Goal: Communication & Community: Answer question/provide support

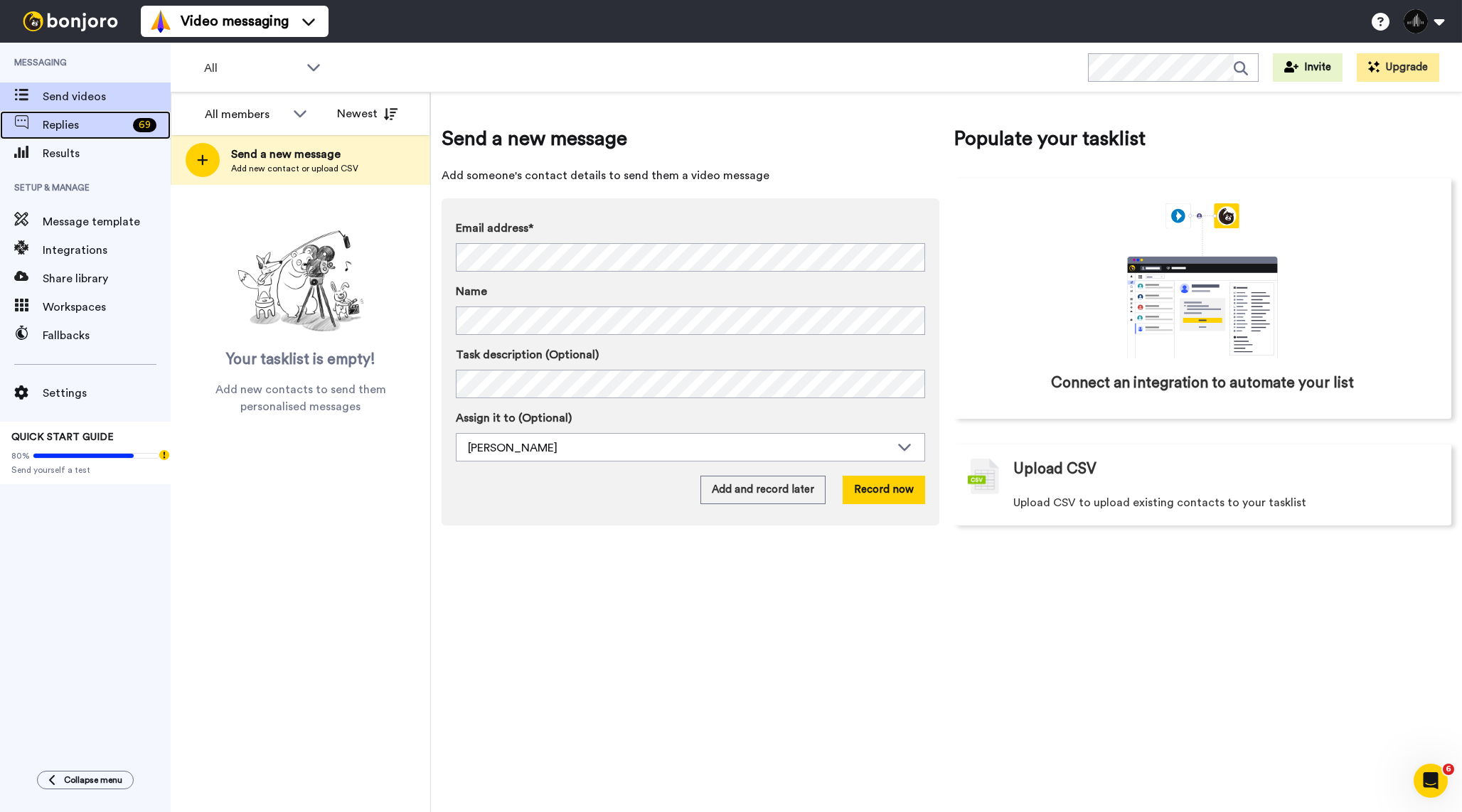
click at [94, 135] on div "Replies 69" at bounding box center [85, 125] width 170 height 29
click at [119, 128] on span "Replies" at bounding box center [85, 125] width 85 height 17
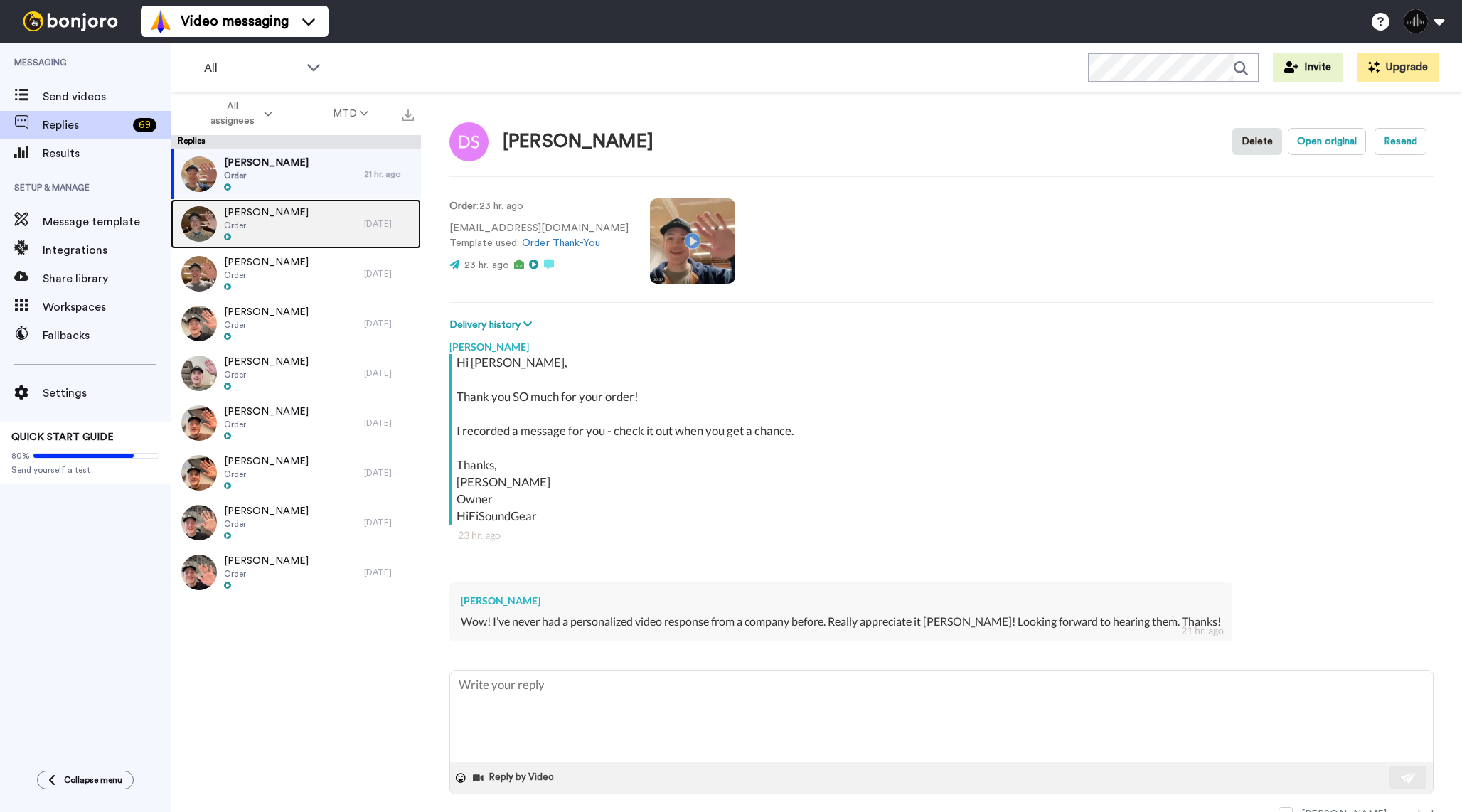
click at [316, 241] on div "[PERSON_NAME] Order" at bounding box center [267, 223] width 193 height 50
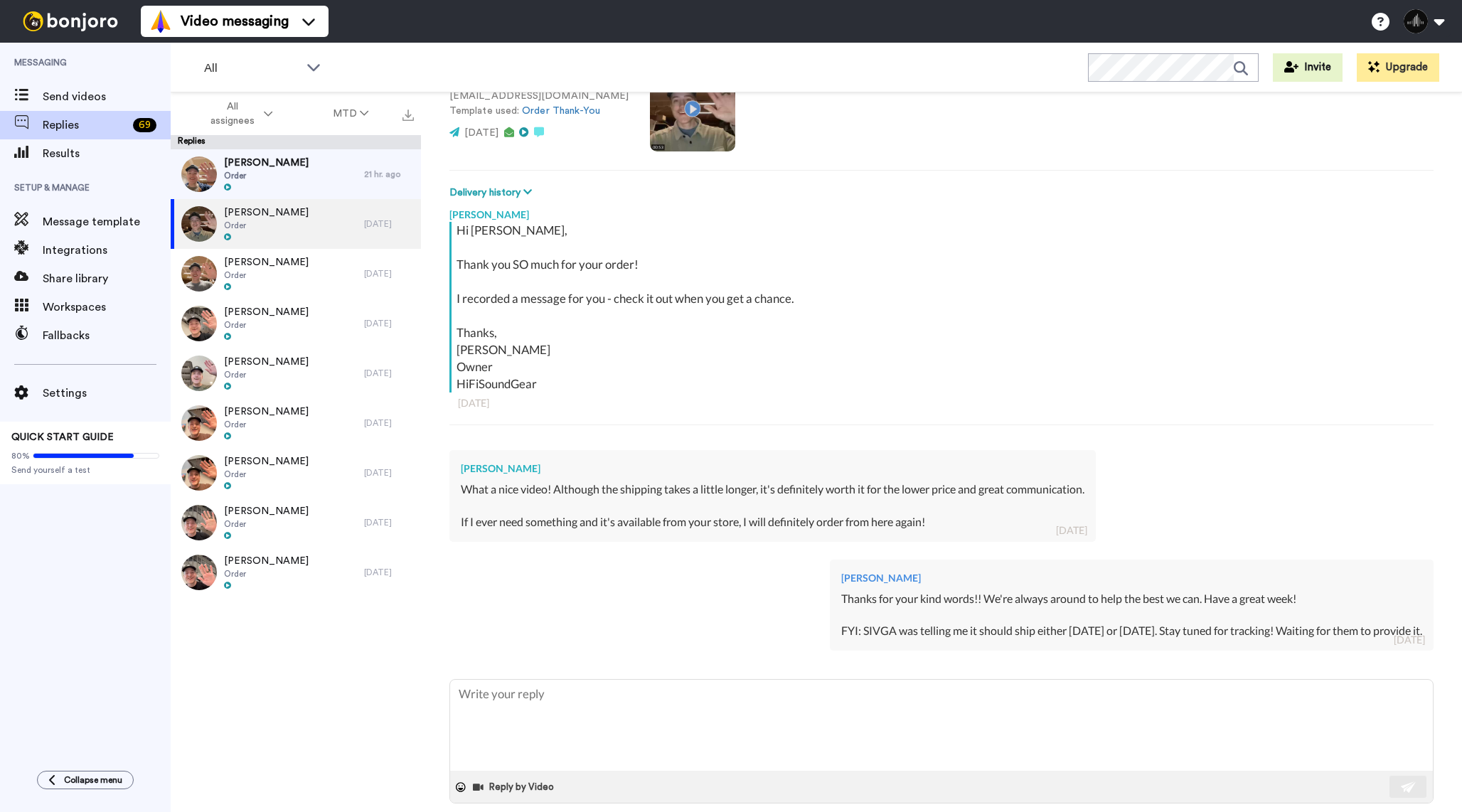
scroll to position [151, 0]
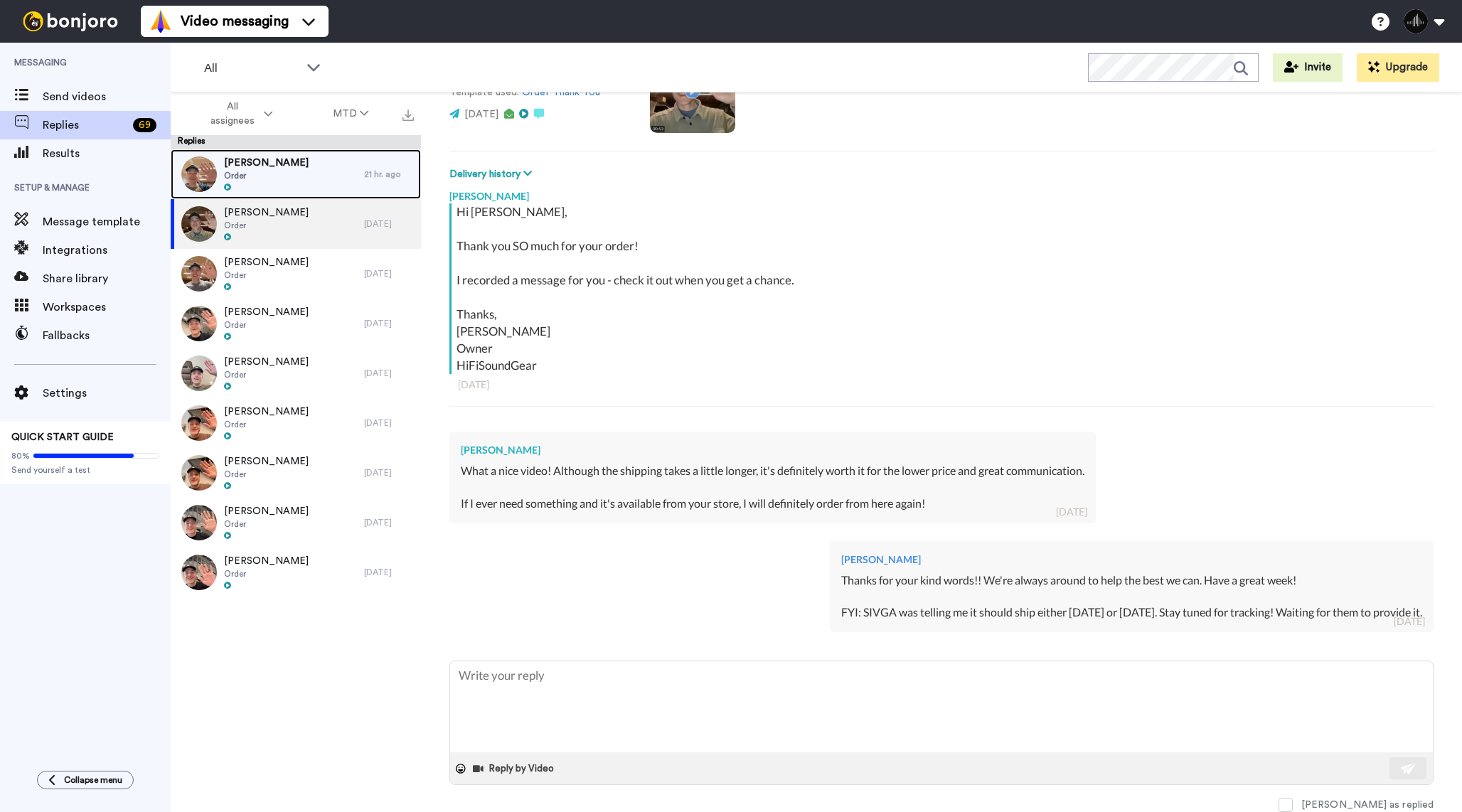
click at [339, 175] on div "Dimitri Samaratunga Order" at bounding box center [267, 174] width 193 height 50
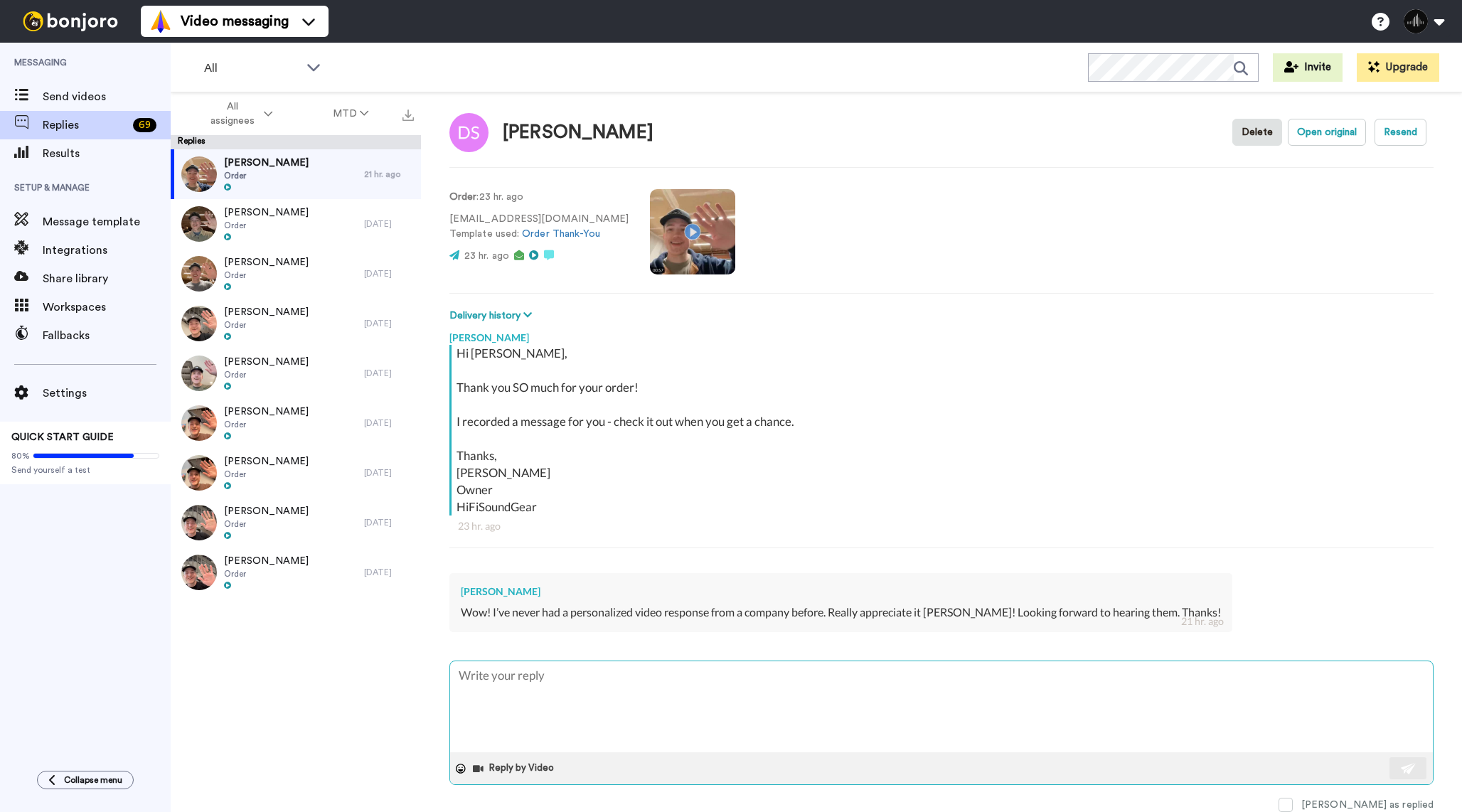
click at [607, 675] on textarea at bounding box center [941, 706] width 983 height 91
type textarea "x"
type textarea "A"
type textarea "x"
type textarea "Ab"
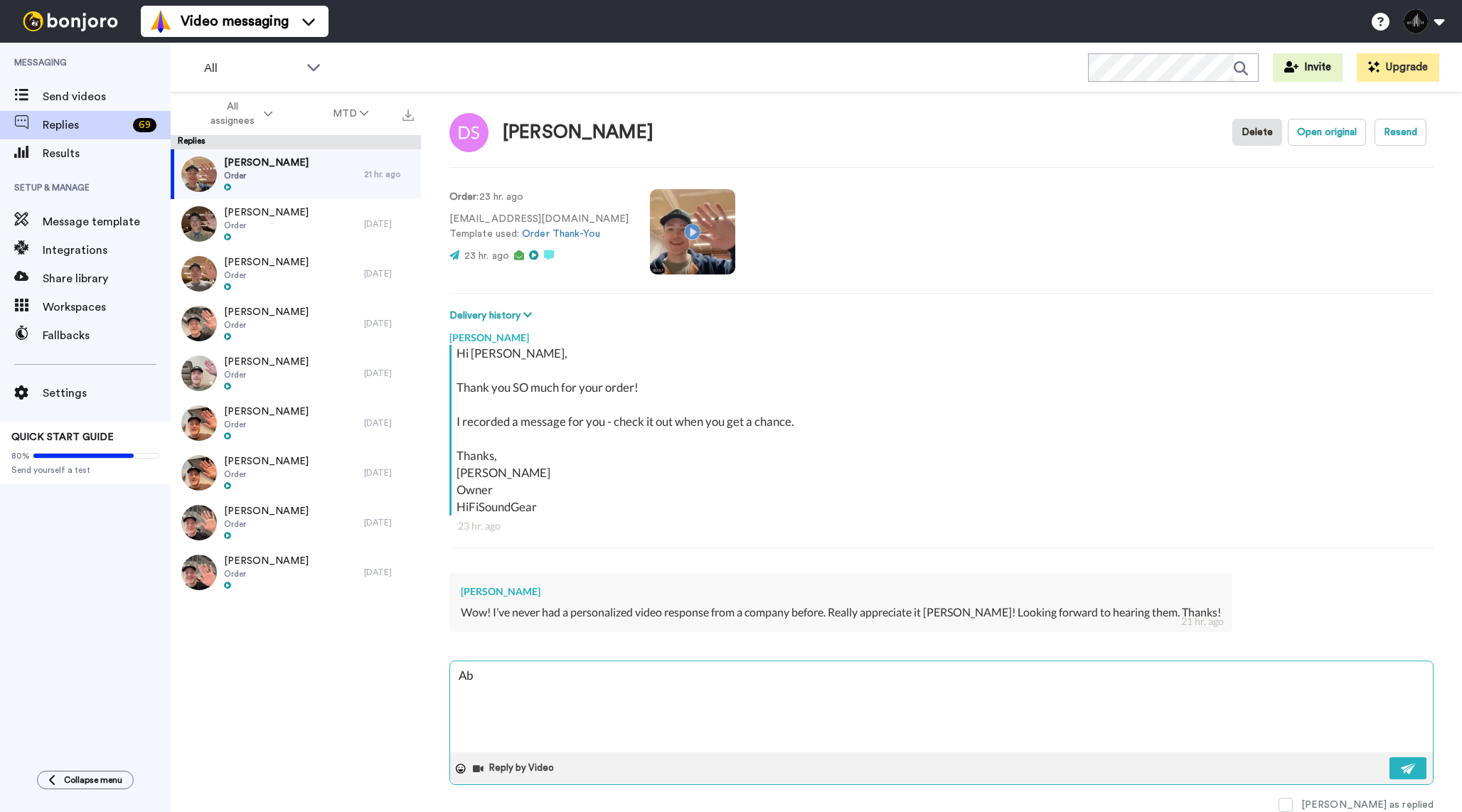
type textarea "x"
type textarea "Abs"
type textarea "x"
type textarea "Abso"
type textarea "x"
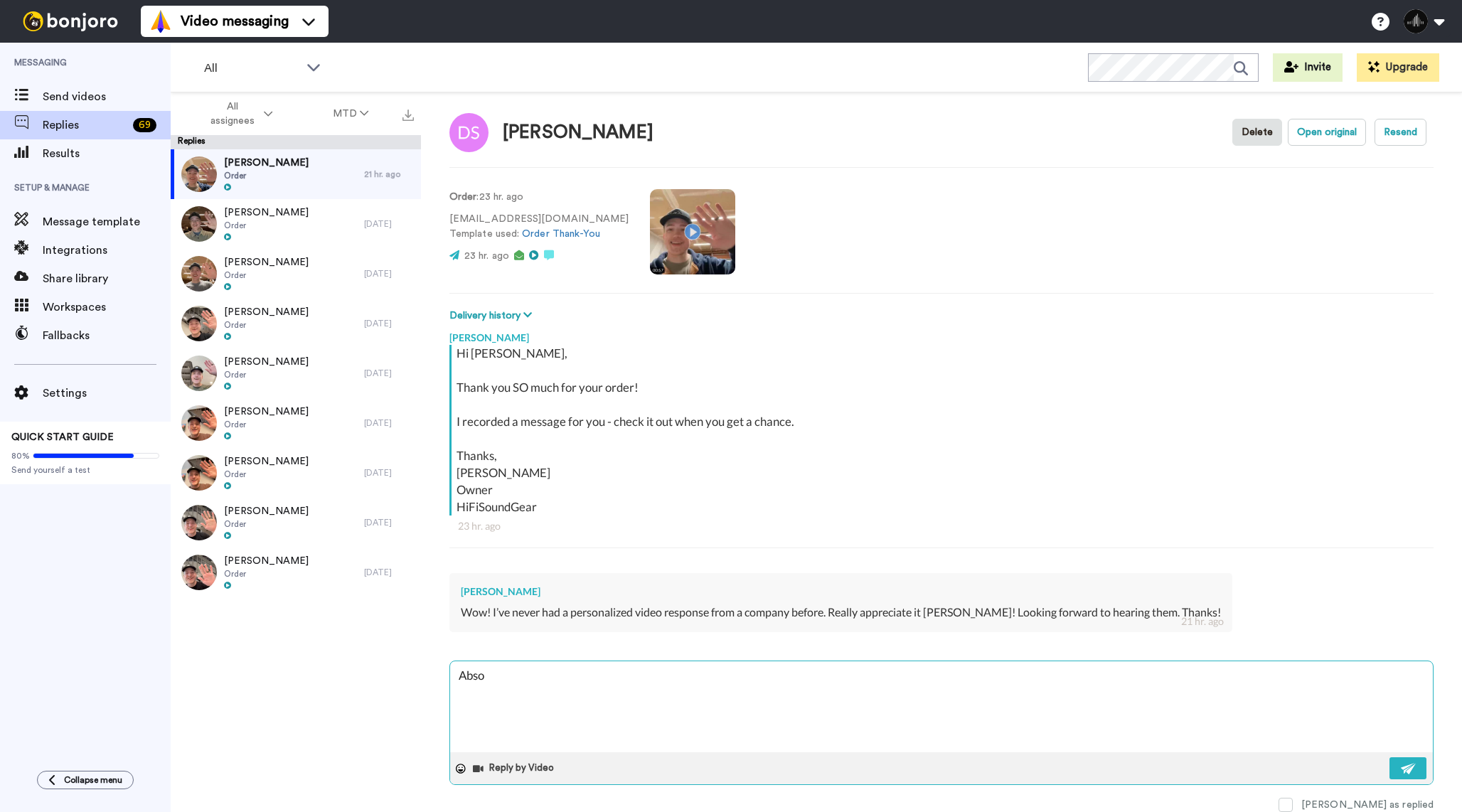
type textarea "Absol"
type textarea "x"
type textarea "Absolu"
type textarea "x"
type textarea "Absolut"
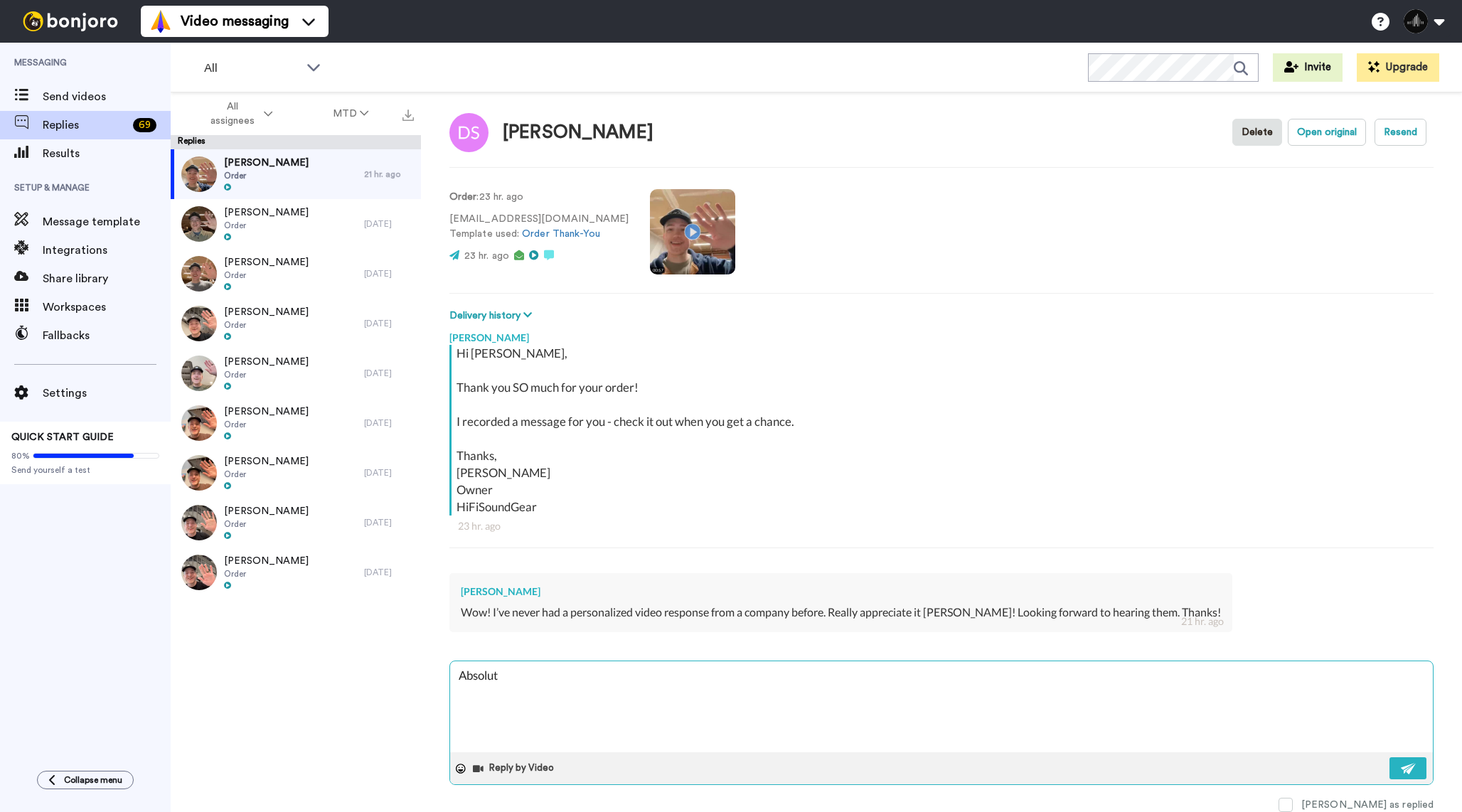
type textarea "x"
type textarea "Absolute"
type textarea "x"
type textarea "Absolutely"
type textarea "x"
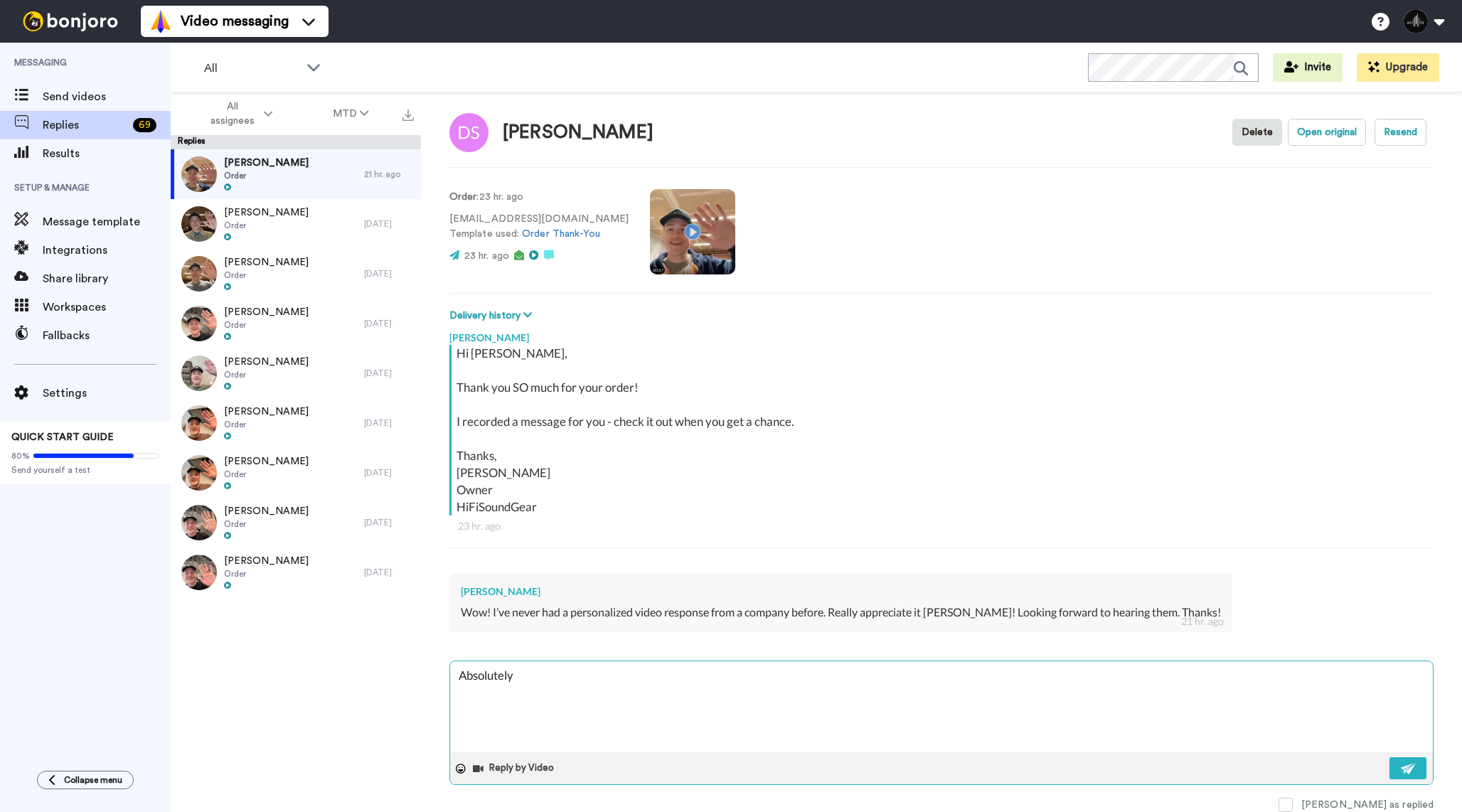
type textarea "Absolutely!"
type textarea "x"
type textarea "Absolutely!!"
type textarea "x"
type textarea "Absolutely!!"
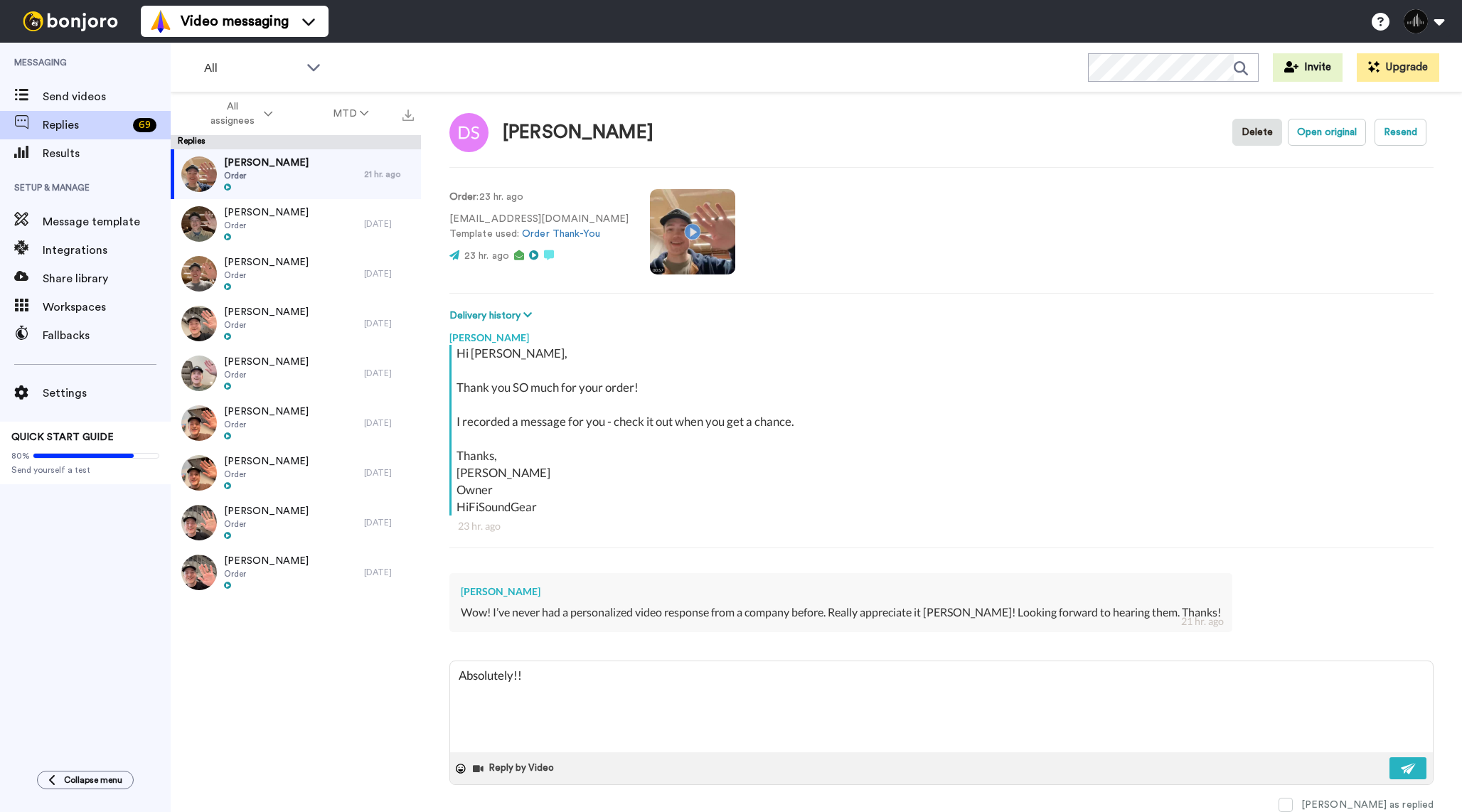
type textarea "x"
type textarea "Absolutely!! E"
type textarea "x"
type textarea "Absolutely!! En"
type textarea "x"
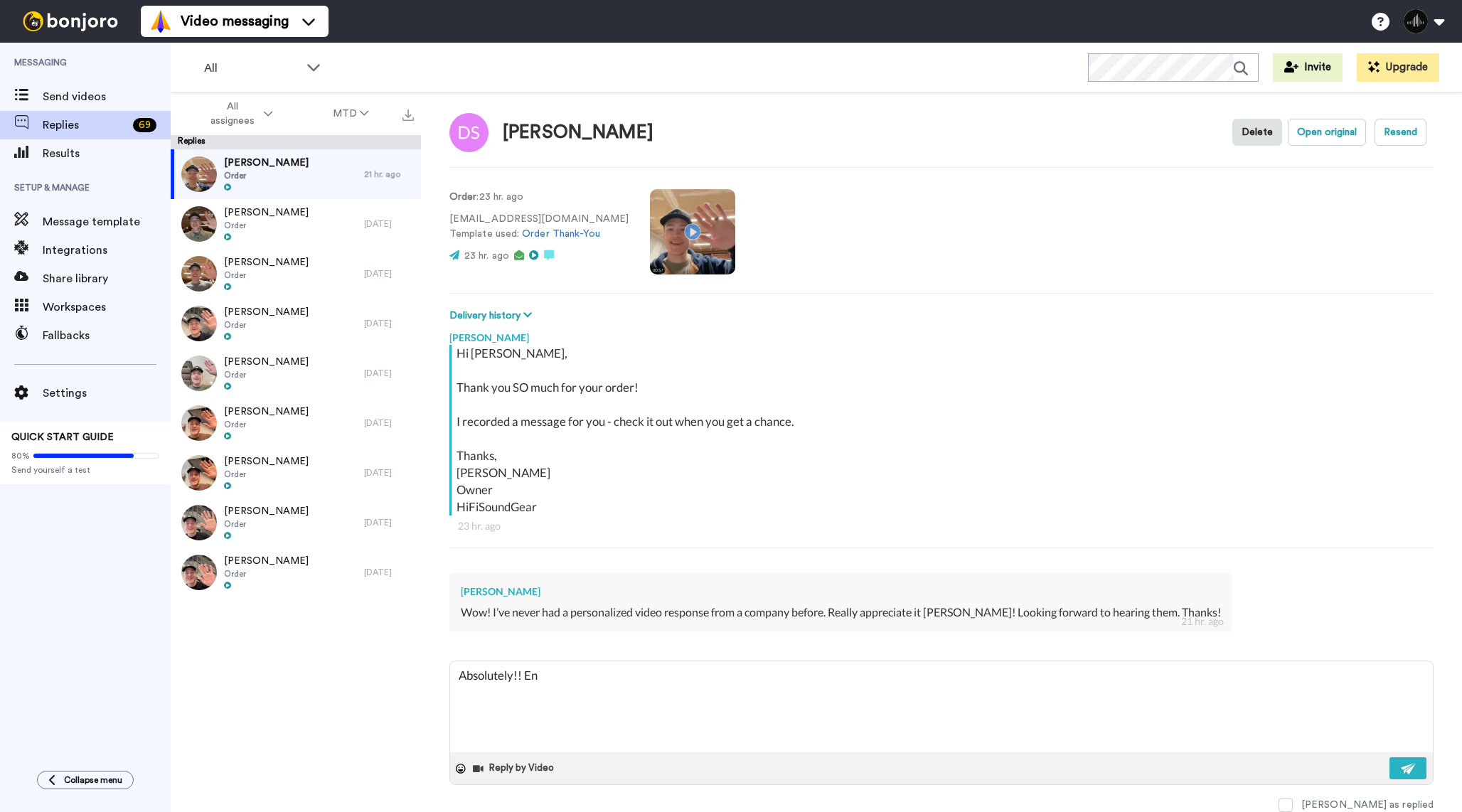
type textarea "Absolutely!! Enj"
type textarea "x"
type textarea "Absolutely!! Enjo"
type textarea "x"
type textarea "Absolutely!! Enjoy"
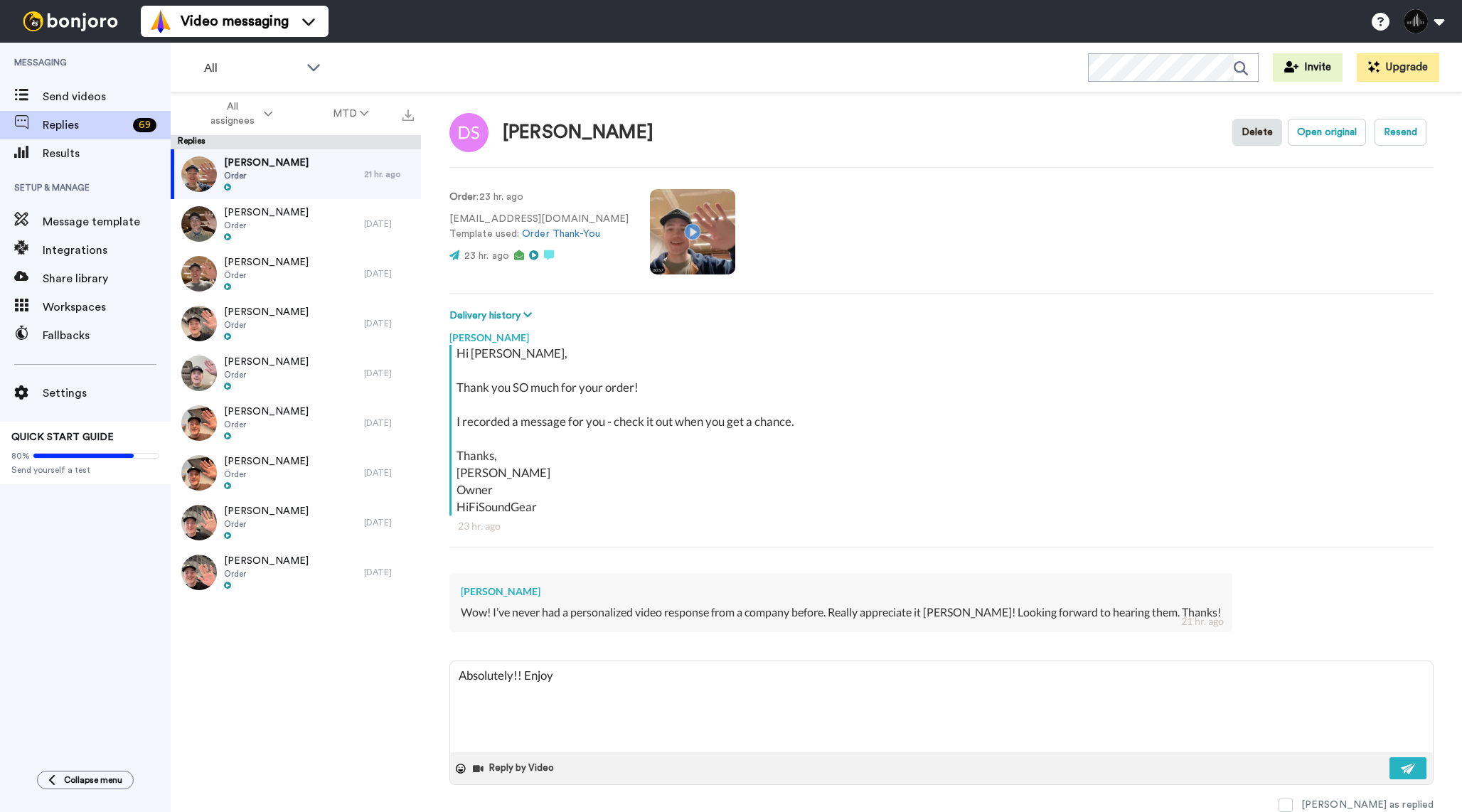
type textarea "x"
type textarea "Absolutely!! Enjoy"
type textarea "x"
type textarea "Absolutely!! Enjoy t"
type textarea "x"
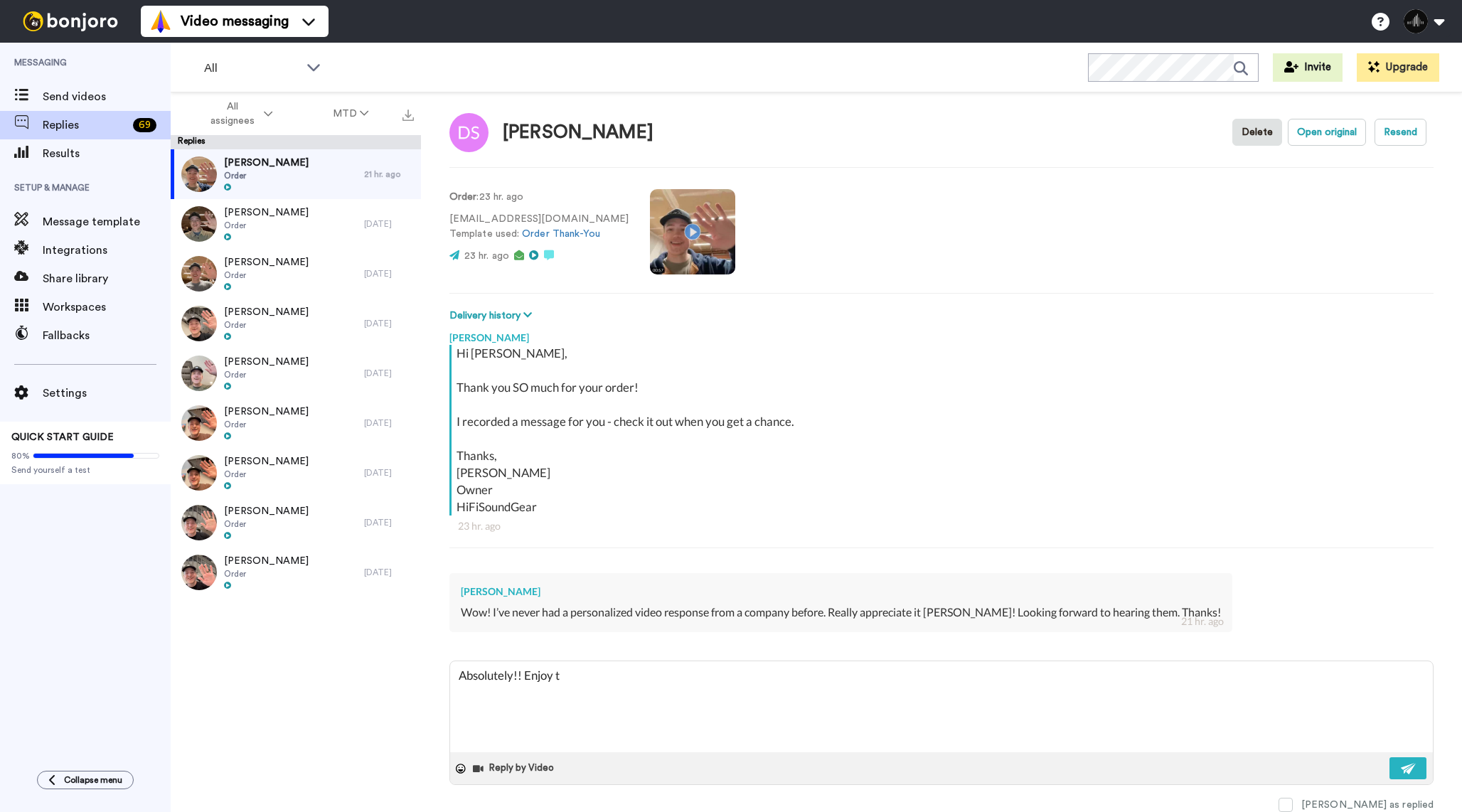
type textarea "Absolutely!! Enjoy th"
type textarea "x"
type textarea "Absolutely!! Enjoy the"
type textarea "x"
type textarea "Absolutely!! Enjoy them"
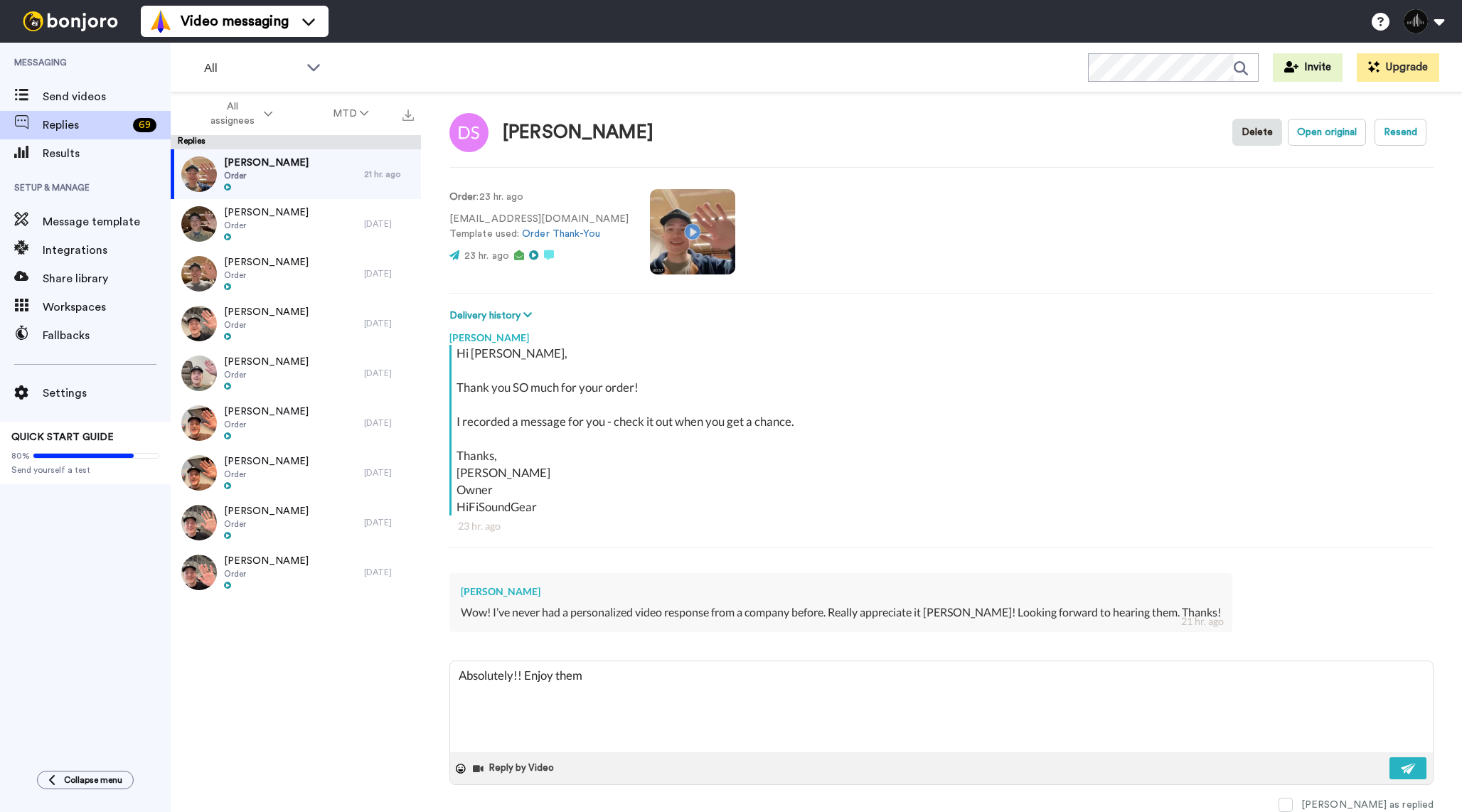
type textarea "x"
type textarea "Absolutely!! Enjoy them!"
type textarea "x"
type textarea "Absolutely!! Enjoy them!"
type textarea "x"
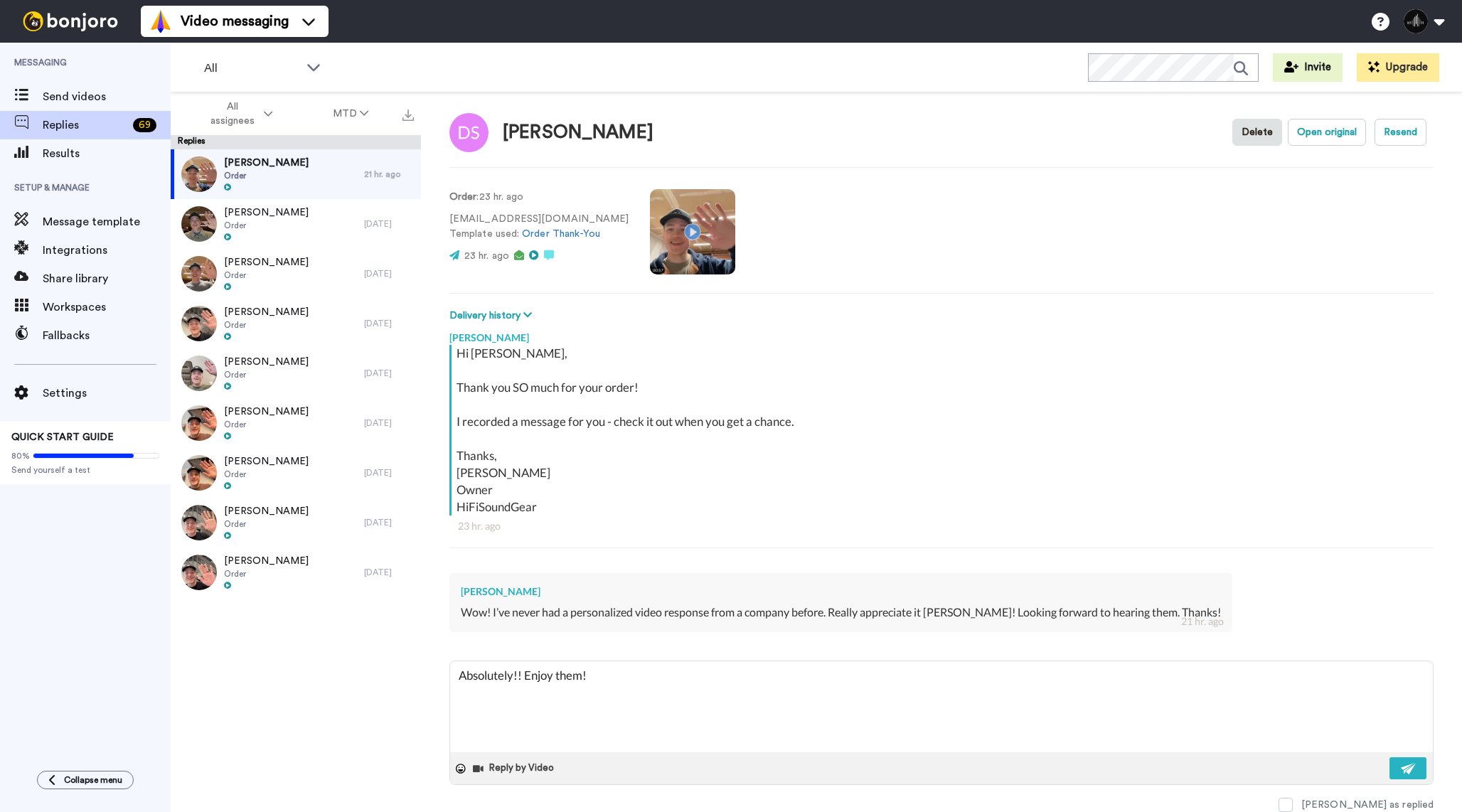
type textarea "Absolutely!! Enjoy them! :"
type textarea "x"
type textarea "Absolutely!! Enjoy them! :)"
type textarea "x"
type textarea "Absolutely!! Enjoy them! :"
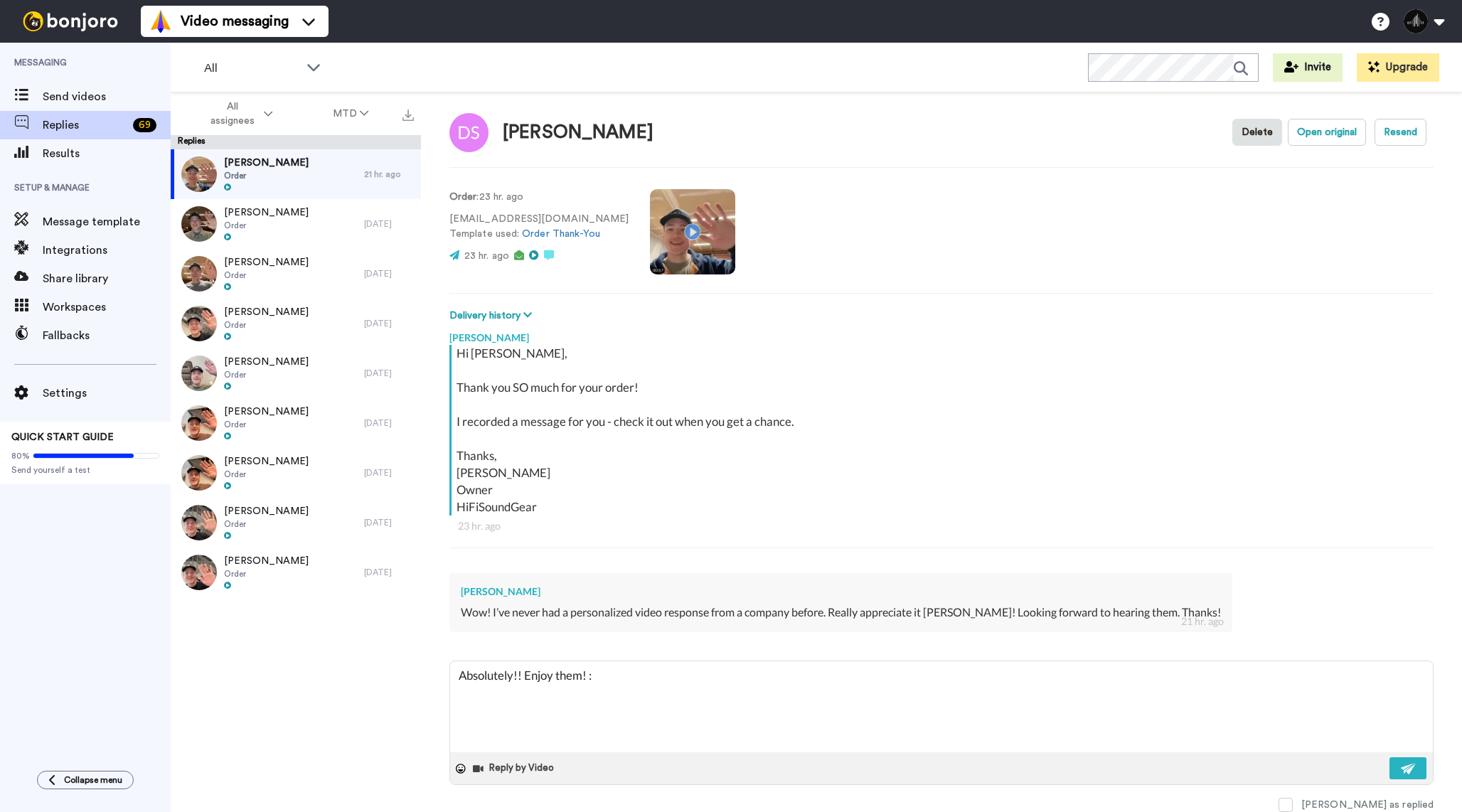
type textarea "x"
type textarea "Absolutely!! Enjoy them!"
type textarea "x"
type textarea "Absolutely!! Enjoy them!"
click at [1405, 771] on img at bounding box center [1409, 768] width 16 height 11
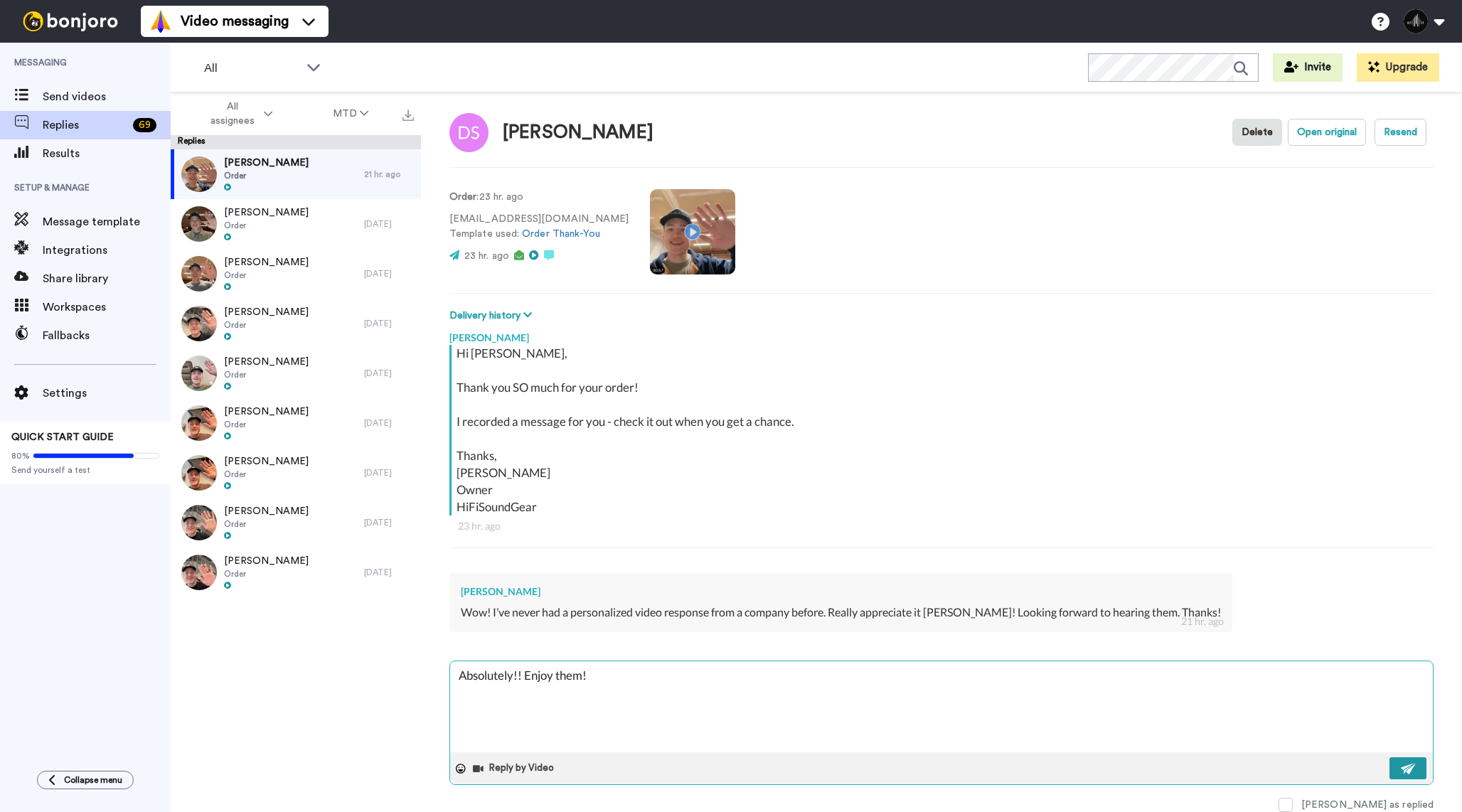
type textarea "x"
